Goal: Navigation & Orientation: Find specific page/section

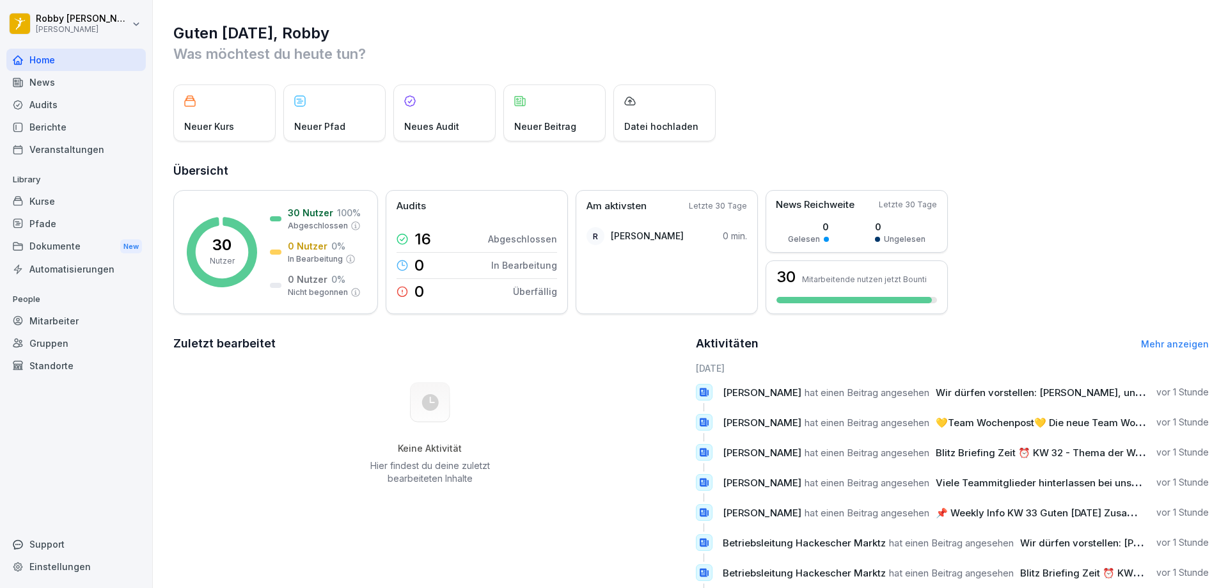
click at [67, 126] on div "Berichte" at bounding box center [75, 127] width 139 height 22
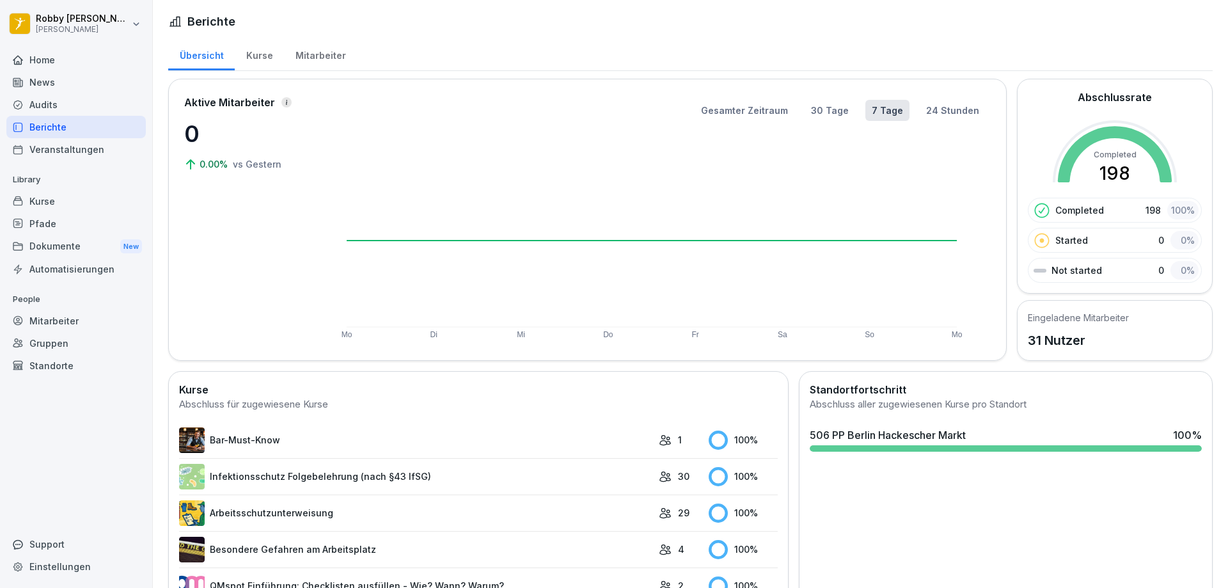
click at [53, 62] on div "Home" at bounding box center [75, 60] width 139 height 22
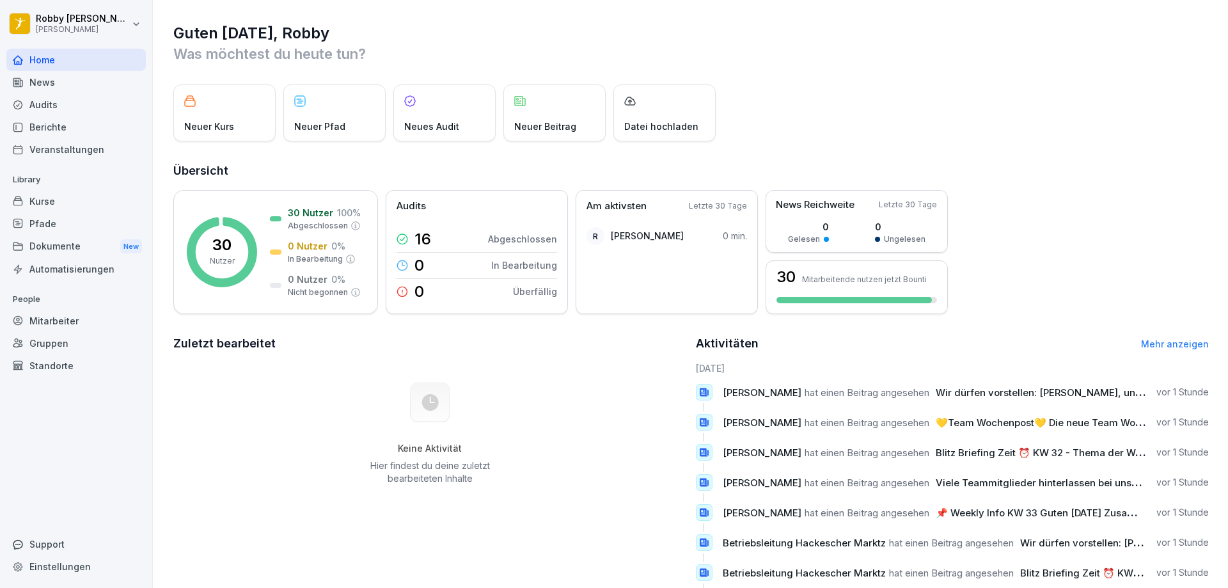
click at [52, 84] on div "News" at bounding box center [75, 82] width 139 height 22
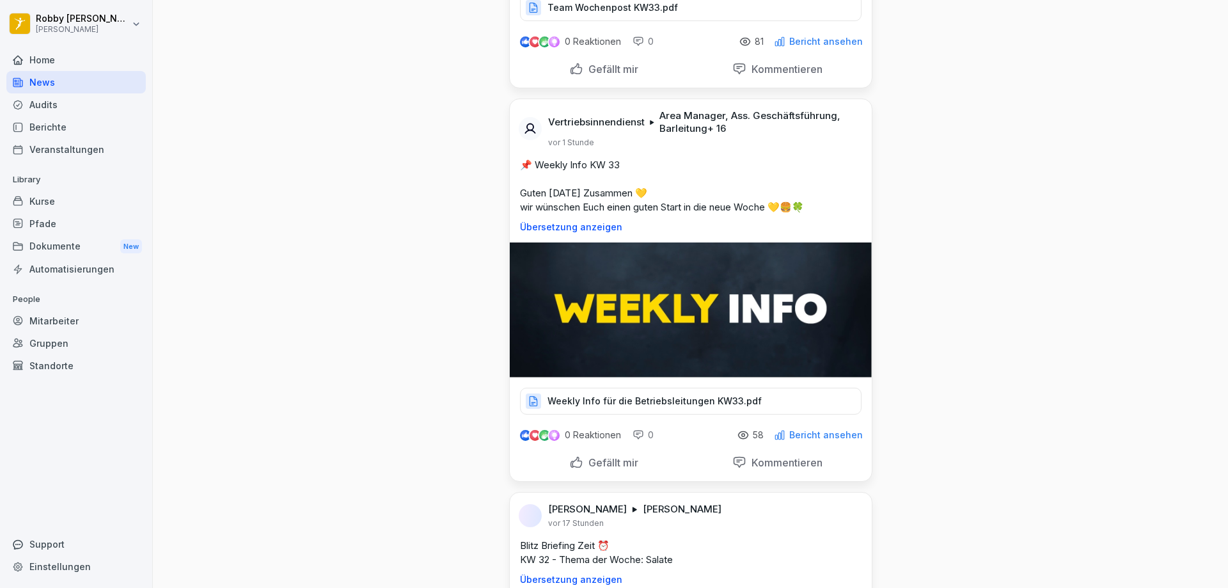
scroll to position [384, 0]
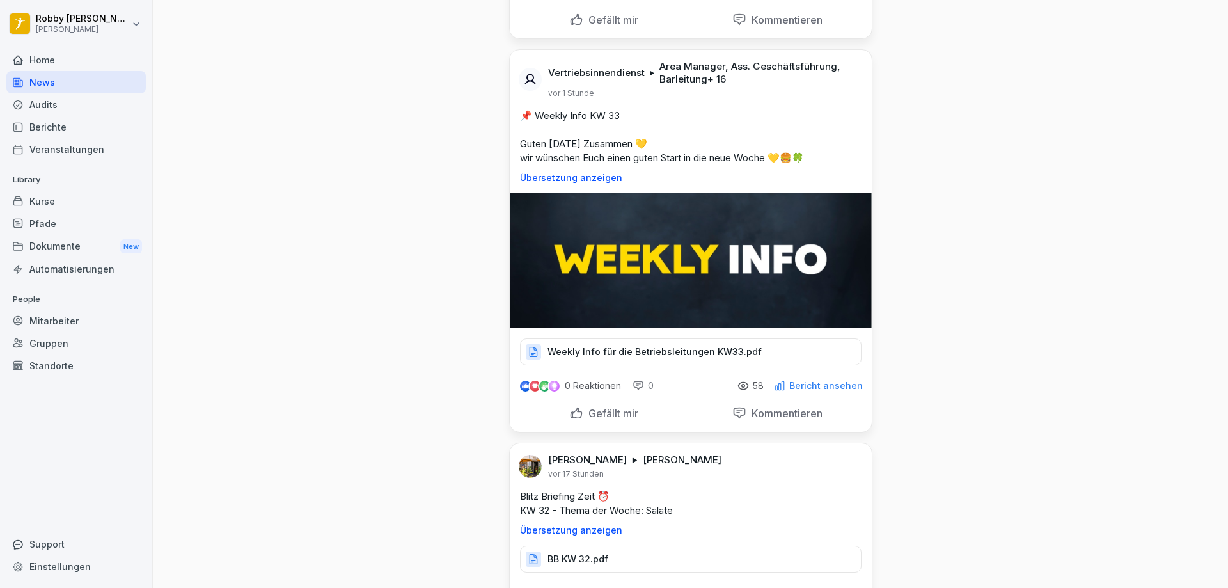
click at [620, 358] on p "Weekly Info für die Betriebsleitungen KW33.pdf" at bounding box center [654, 351] width 214 height 13
